Goal: Find specific page/section: Find specific page/section

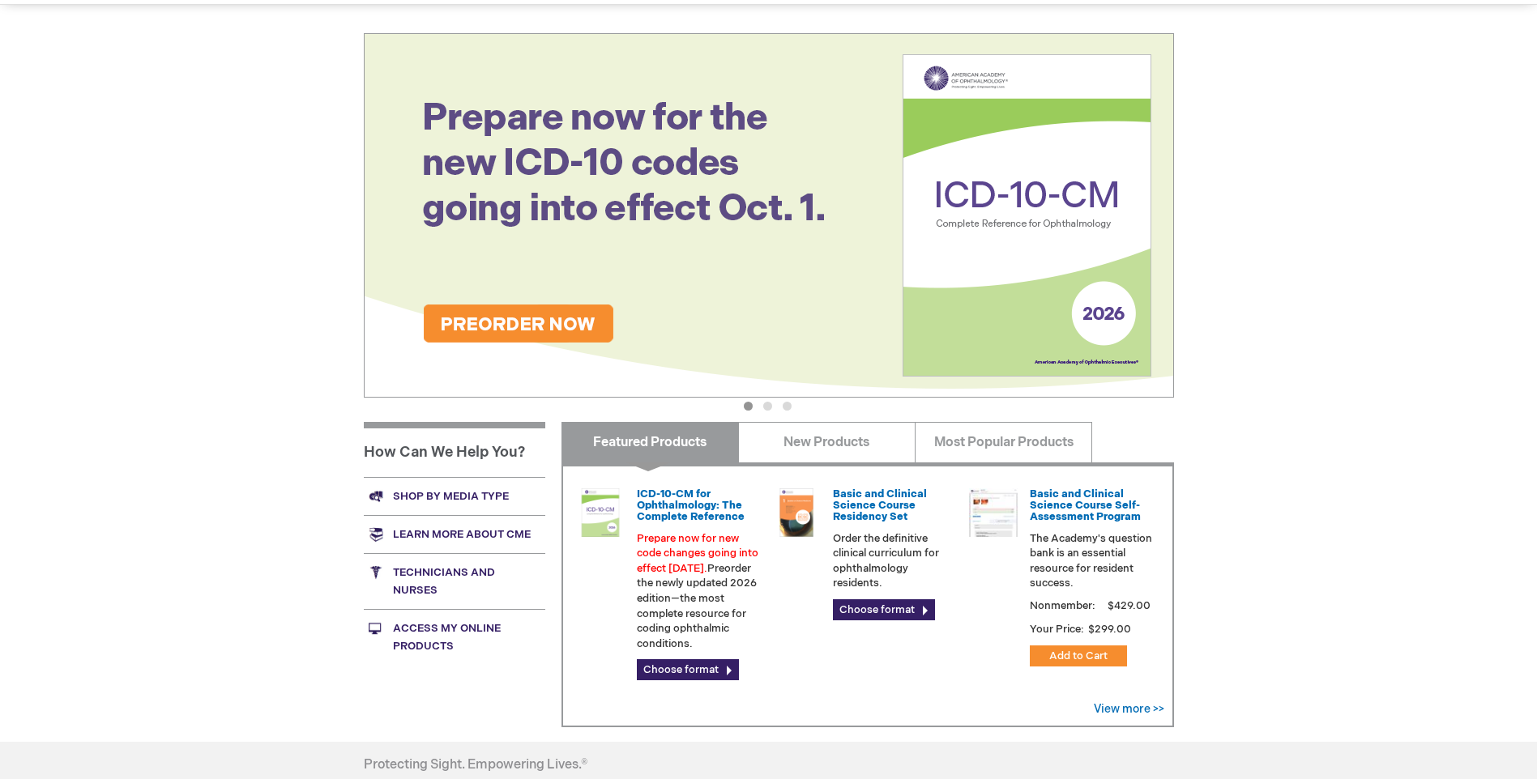
scroll to position [162, 0]
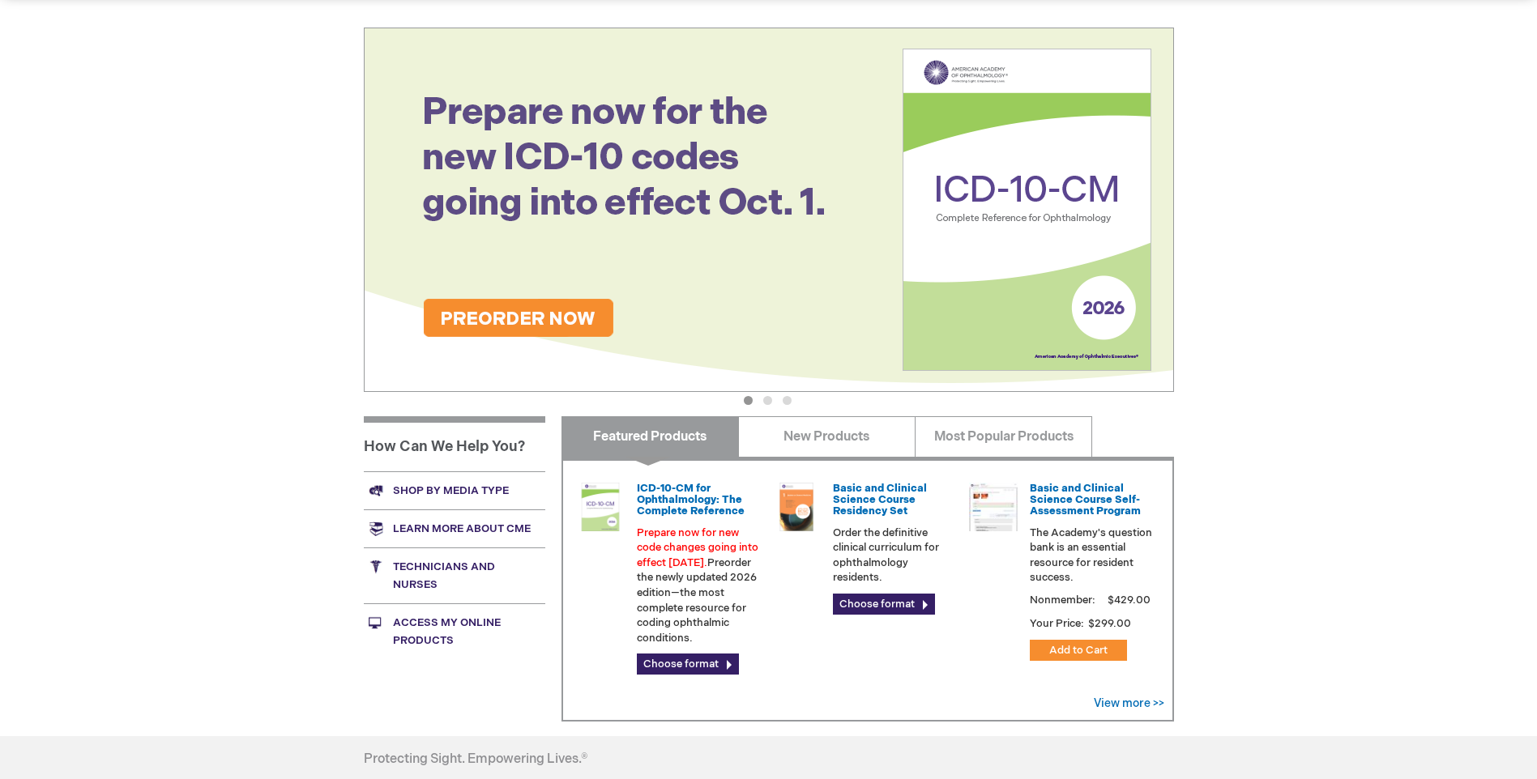
click at [432, 497] on link "Shop by media type" at bounding box center [454, 491] width 181 height 38
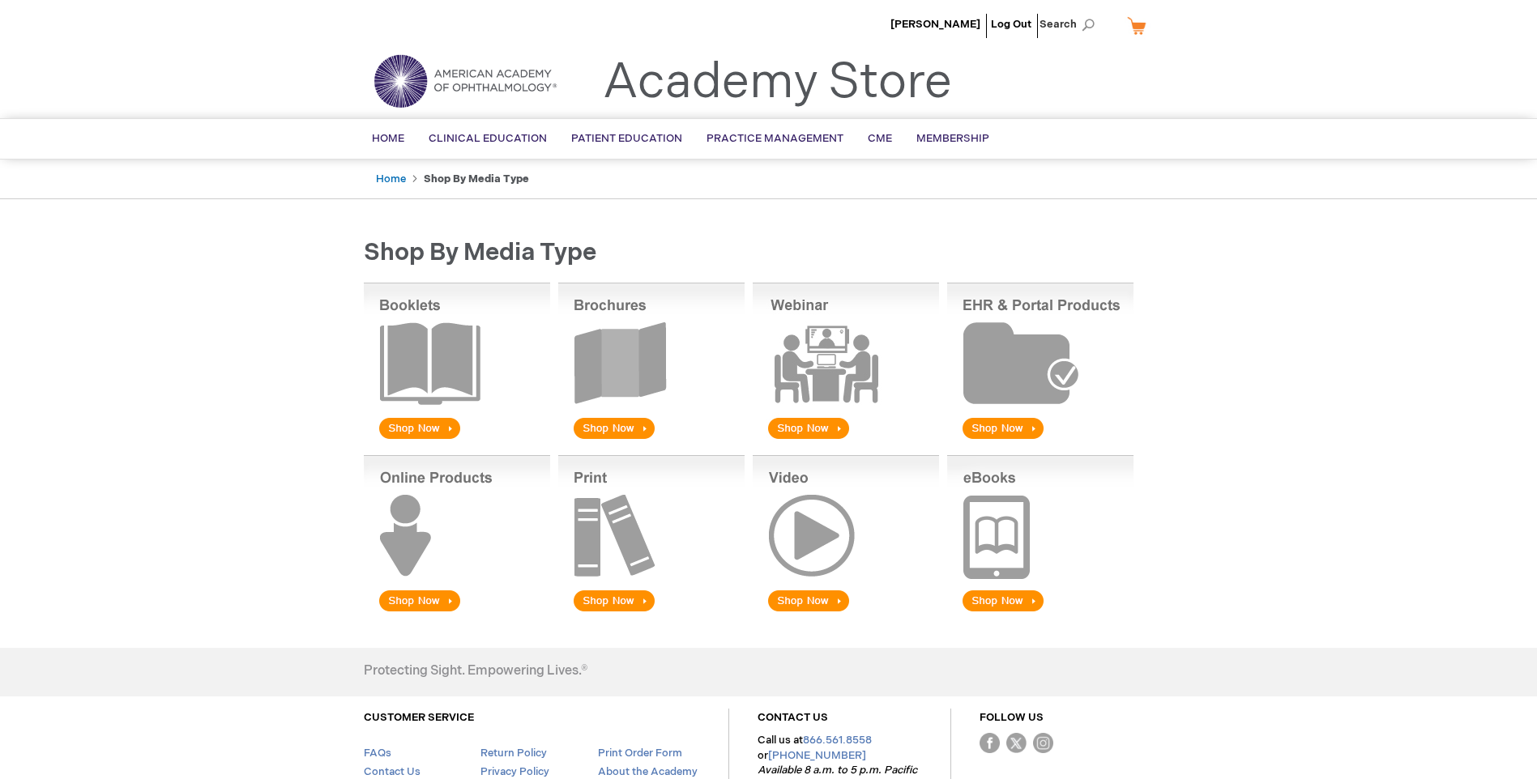
click at [630, 429] on img at bounding box center [651, 363] width 186 height 160
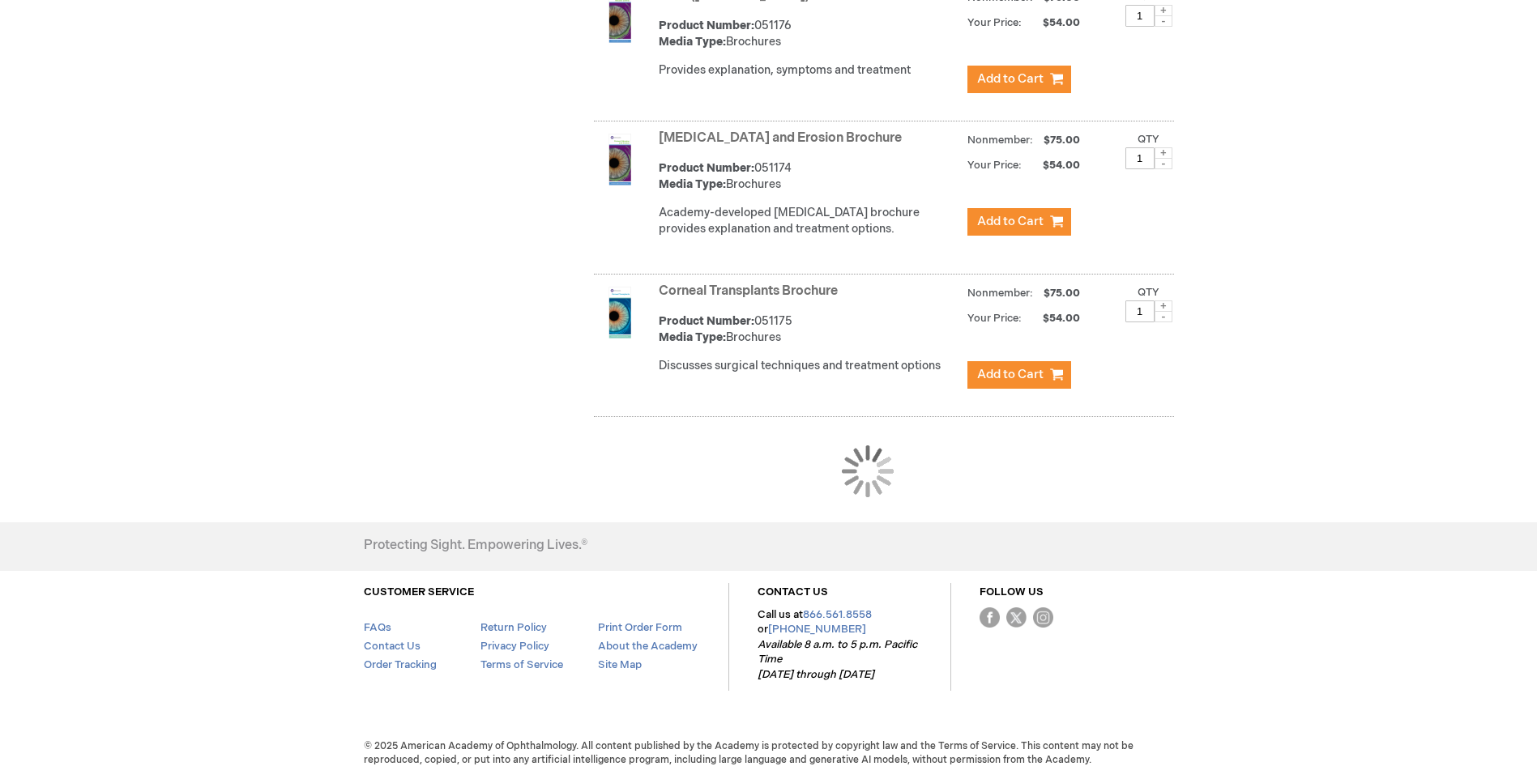
scroll to position [1462, 0]
